Goal: Task Accomplishment & Management: Manage account settings

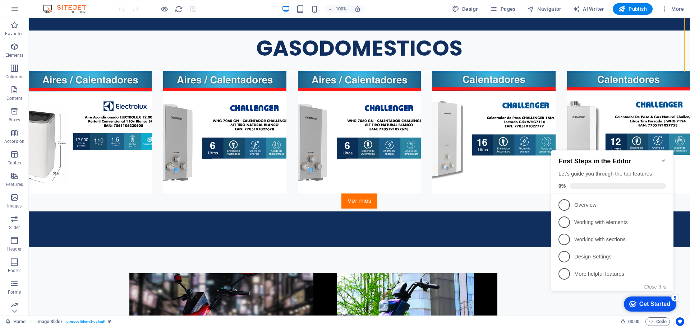
click at [665, 158] on icon "Minimize checklist" at bounding box center [663, 161] width 6 height 6
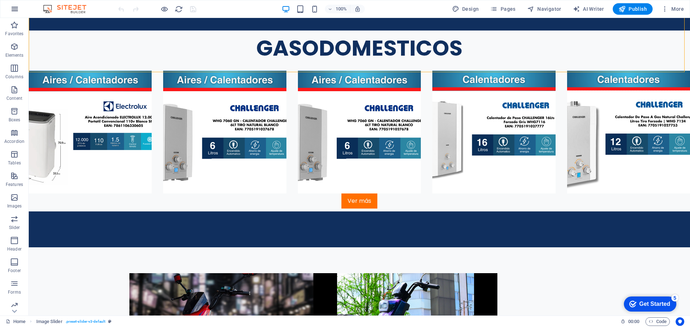
click at [13, 9] on icon "button" at bounding box center [14, 9] width 9 height 9
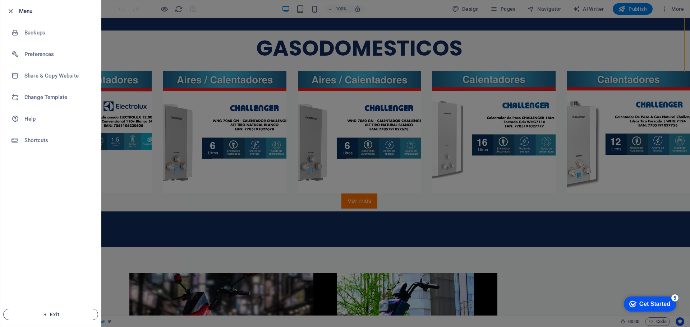
click at [64, 312] on button "Exit" at bounding box center [50, 314] width 95 height 11
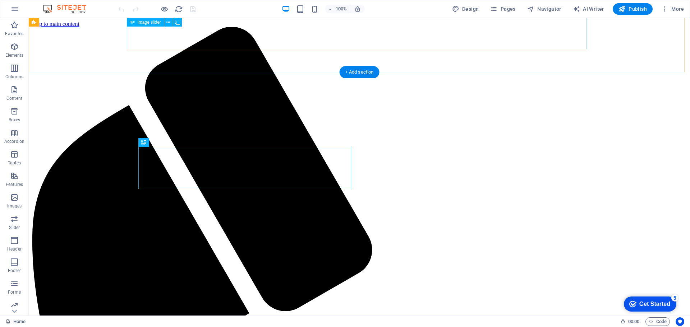
scroll to position [2700, 0]
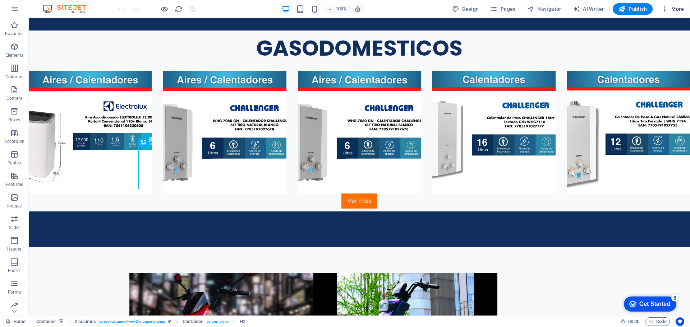
click at [664, 10] on icon "button" at bounding box center [664, 8] width 7 height 7
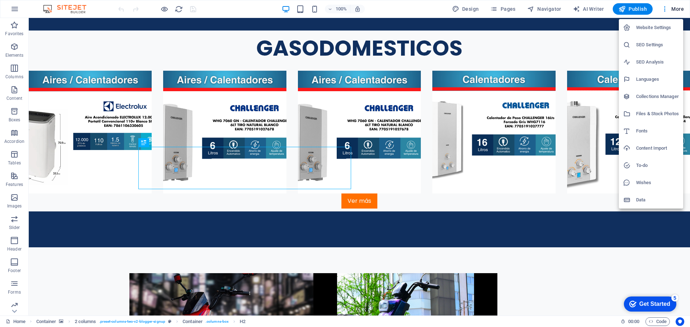
click at [651, 44] on h6 "SEO Settings" at bounding box center [657, 45] width 43 height 9
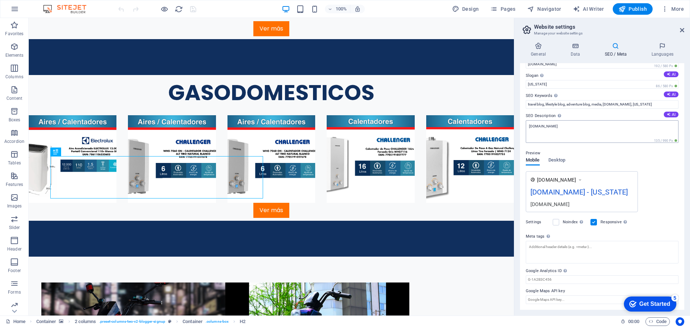
scroll to position [0, 0]
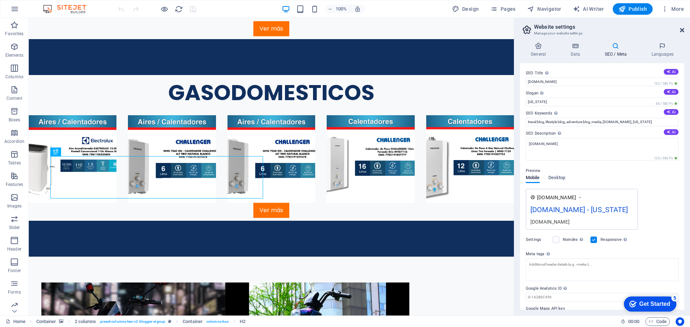
click at [681, 30] on icon at bounding box center [682, 30] width 4 height 6
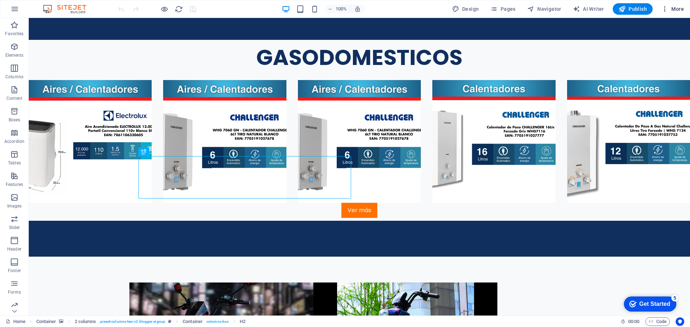
click at [665, 8] on icon "button" at bounding box center [664, 8] width 7 height 7
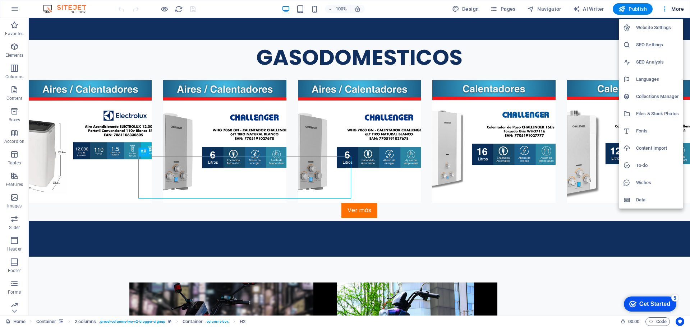
click at [644, 46] on h6 "SEO Settings" at bounding box center [657, 45] width 43 height 9
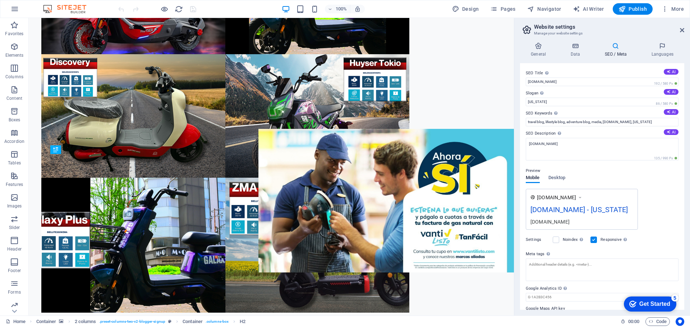
scroll to position [2329, 0]
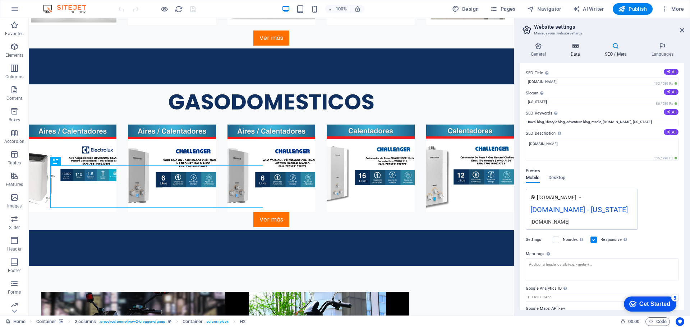
click at [575, 49] on icon at bounding box center [574, 45] width 31 height 7
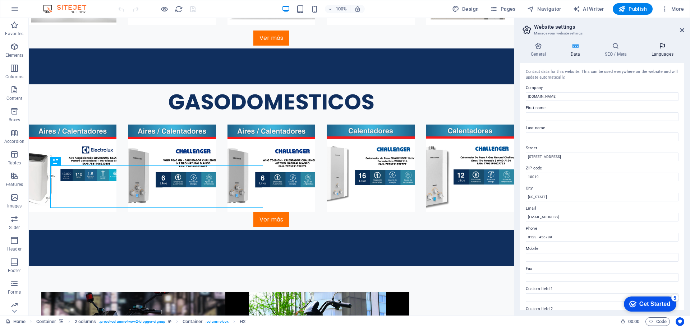
click at [659, 47] on icon at bounding box center [662, 45] width 44 height 7
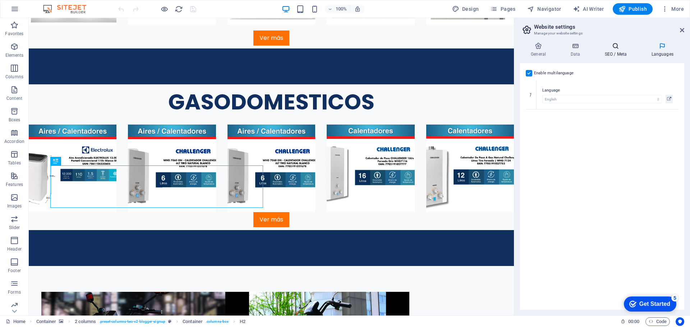
click at [616, 51] on h4 "SEO / Meta" at bounding box center [617, 49] width 47 height 15
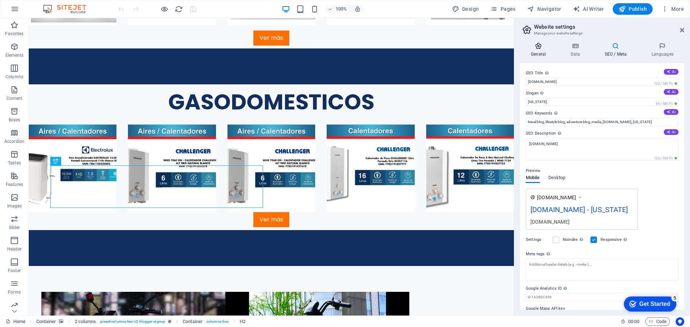
click at [541, 47] on icon at bounding box center [538, 45] width 37 height 7
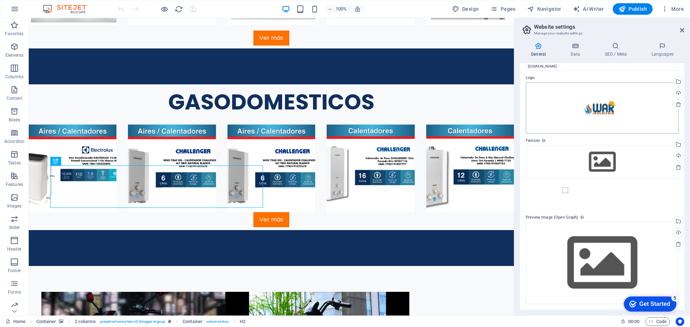
scroll to position [0, 0]
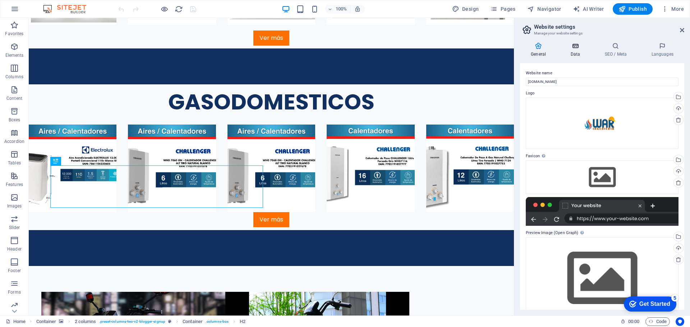
click at [577, 53] on h4 "Data" at bounding box center [576, 49] width 34 height 15
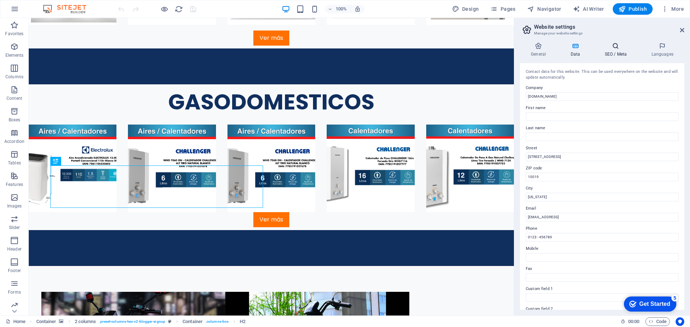
click at [614, 50] on h4 "SEO / Meta" at bounding box center [617, 49] width 47 height 15
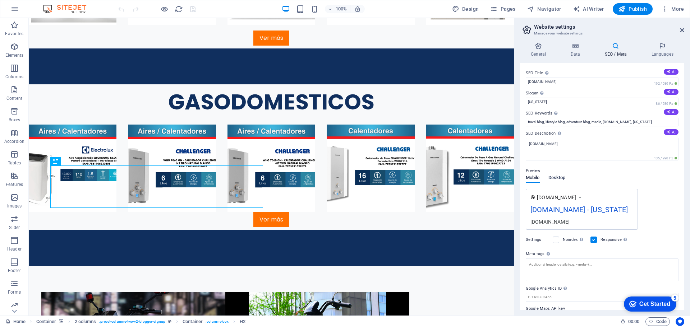
click at [559, 178] on span "Desktop" at bounding box center [556, 179] width 17 height 10
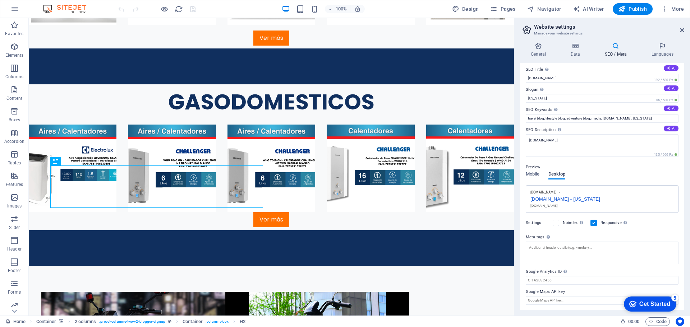
scroll to position [4, 0]
click at [528, 174] on span "Mobile" at bounding box center [533, 174] width 14 height 10
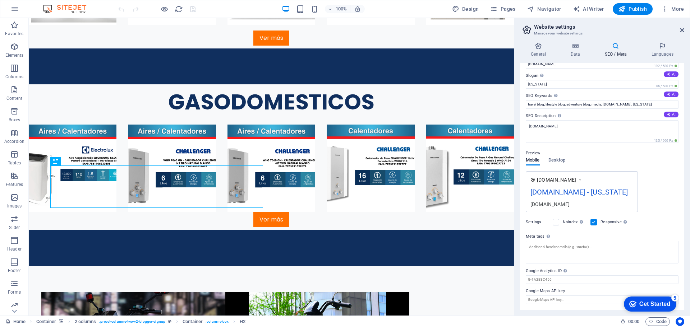
scroll to position [0, 0]
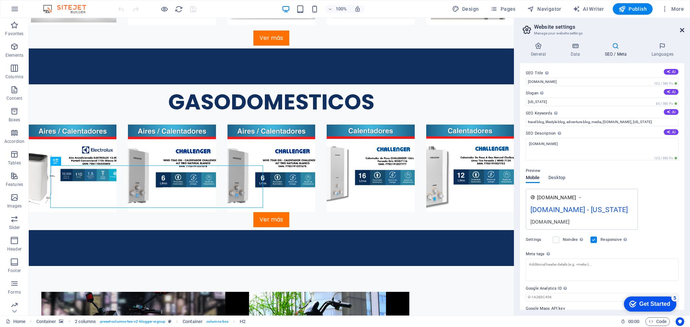
click at [681, 31] on icon at bounding box center [682, 30] width 4 height 6
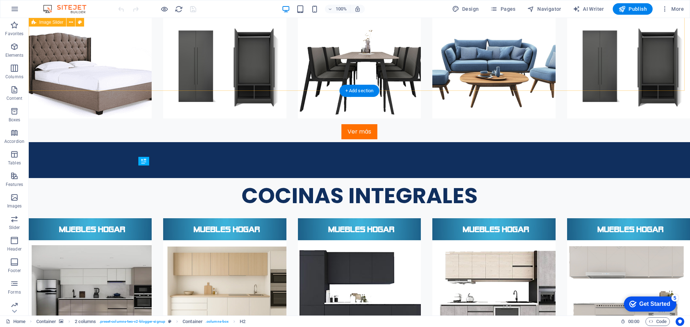
scroll to position [2682, 0]
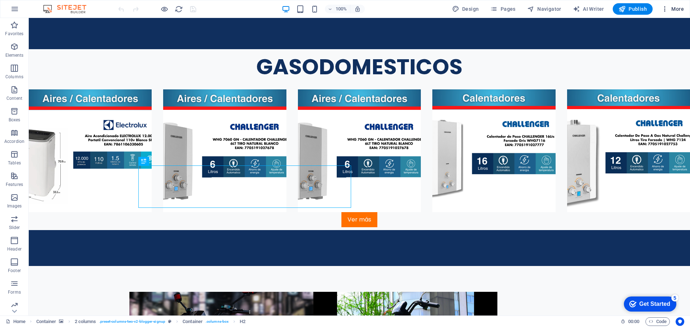
click at [664, 8] on icon "button" at bounding box center [664, 8] width 7 height 7
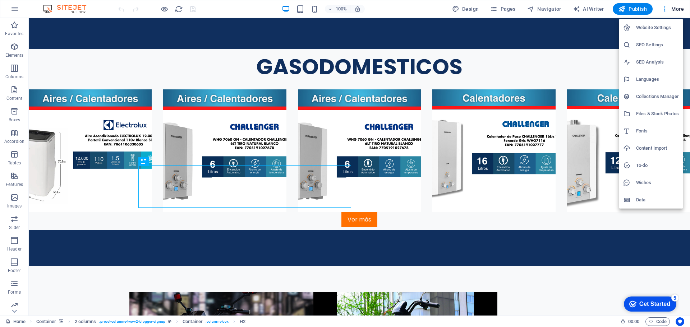
click at [653, 61] on h6 "SEO Analysis" at bounding box center [657, 62] width 43 height 9
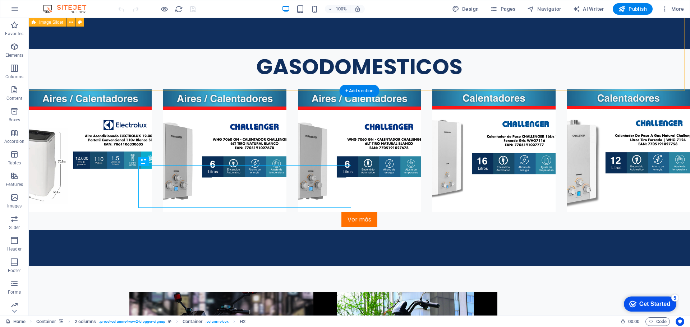
scroll to position [2320, 0]
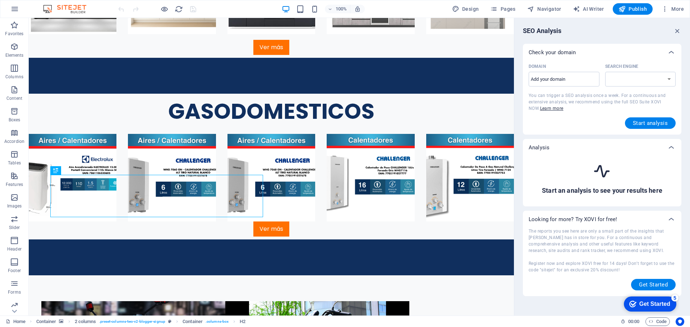
select select "[DOMAIN_NAME]"
click at [678, 32] on icon "button" at bounding box center [677, 31] width 8 height 8
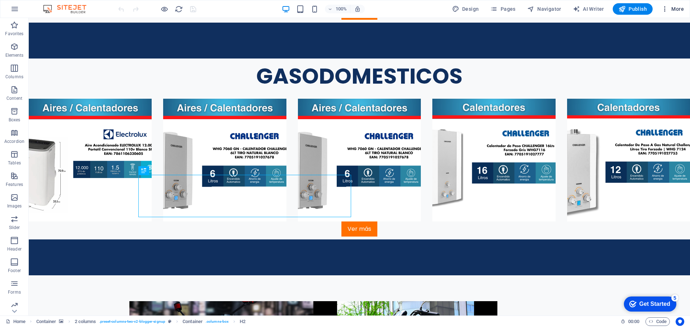
click at [665, 9] on icon "button" at bounding box center [664, 8] width 7 height 7
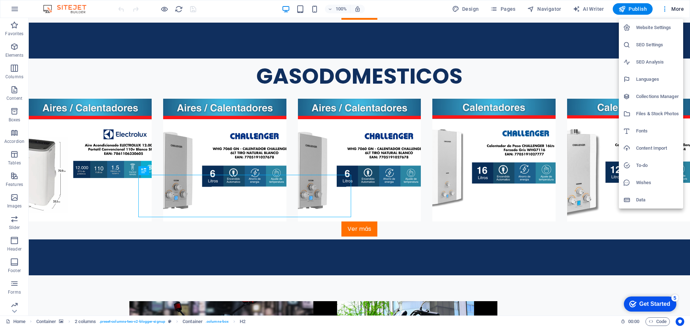
click at [640, 28] on h6 "Website Settings" at bounding box center [657, 27] width 43 height 9
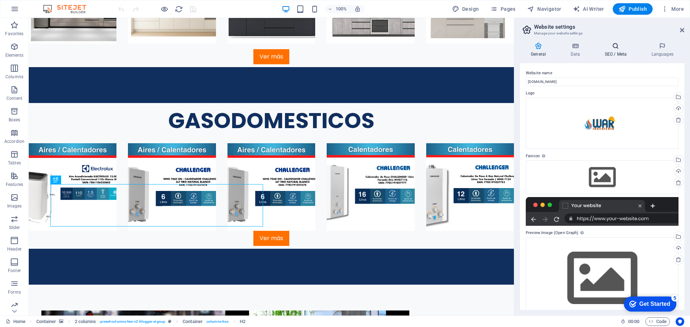
click at [618, 44] on icon at bounding box center [616, 45] width 44 height 7
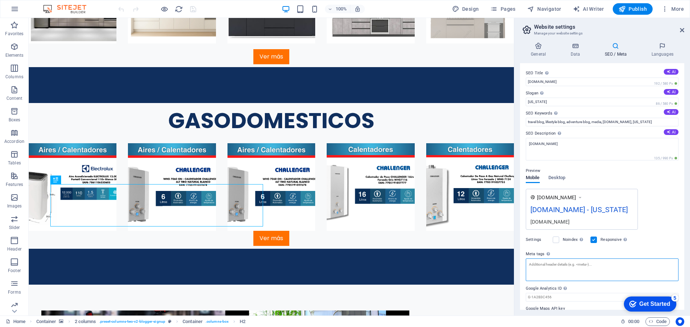
click at [536, 274] on textarea "Meta tags Enter HTML code here that will be placed inside the tags of your webs…" at bounding box center [602, 270] width 153 height 23
paste textarea "<!-- Meta Pixel Code --> <script> !function(f,b,e,v,n,t,s) {if(f.fbq)return;n=f…"
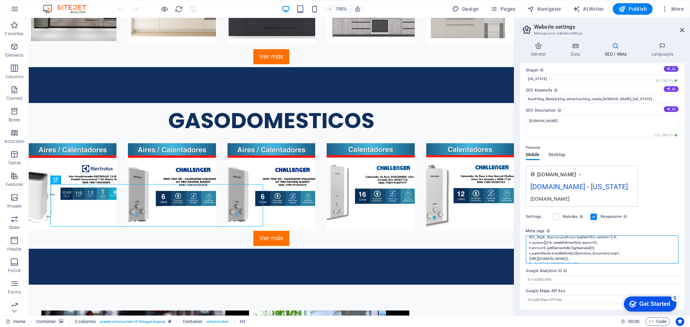
scroll to position [70, 0]
drag, startPoint x: 528, startPoint y: 241, endPoint x: 589, endPoint y: 259, distance: 63.5
click at [589, 259] on textarea "<!-- Meta Pixel Code --> <script> !function(f,b,e,v,n,t,s) {if(f.fbq)return;n=f…" at bounding box center [602, 250] width 153 height 28
type textarea "<!-- Meta Pixel Code --> <script> !function(f,b,e,v,n,t,s) {if(f.fbq)return;n=f…"
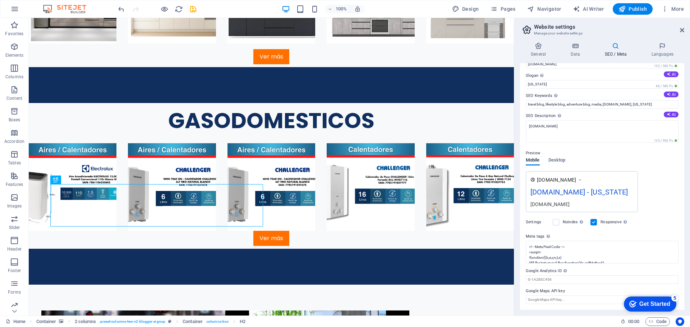
scroll to position [28, 0]
click at [649, 222] on div "Settings Noindex Instruct search engines to exclude this website from search re…" at bounding box center [602, 222] width 153 height 20
click at [626, 8] on span "Publish" at bounding box center [632, 8] width 28 height 7
